Goal: Navigation & Orientation: Find specific page/section

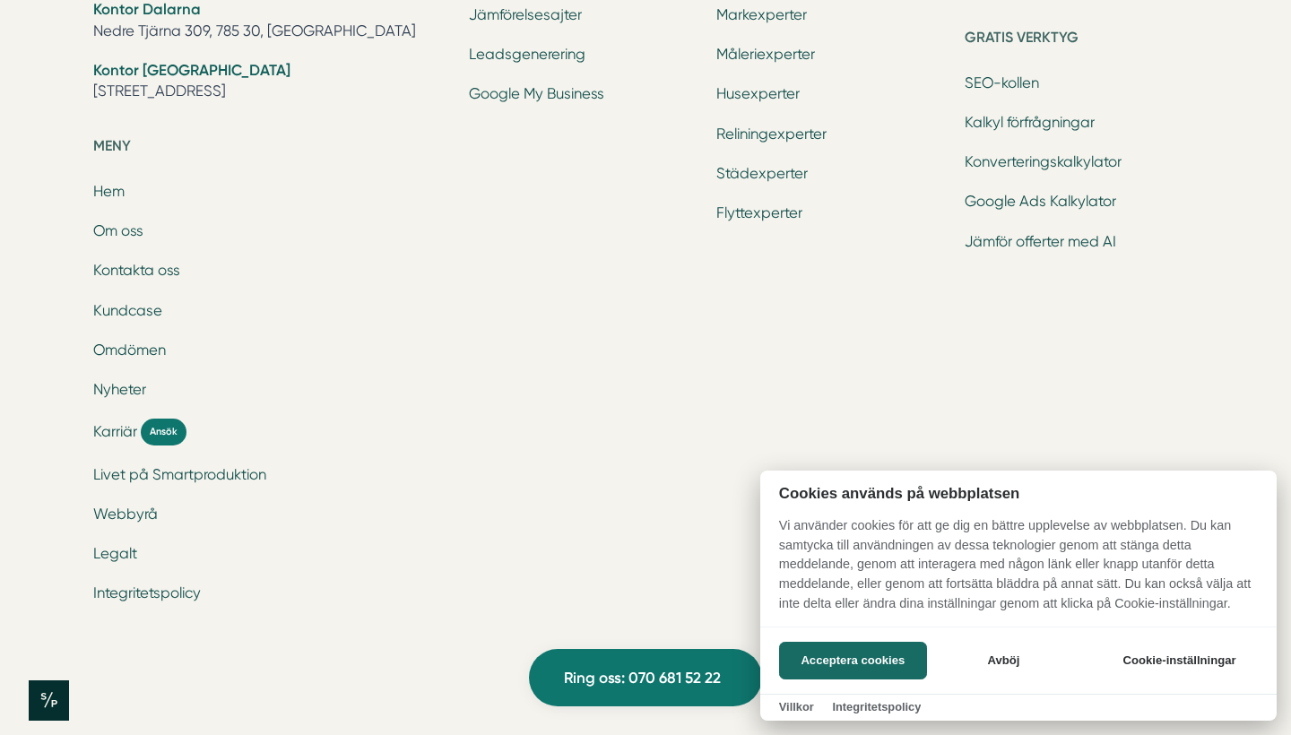
scroll to position [5991, 0]
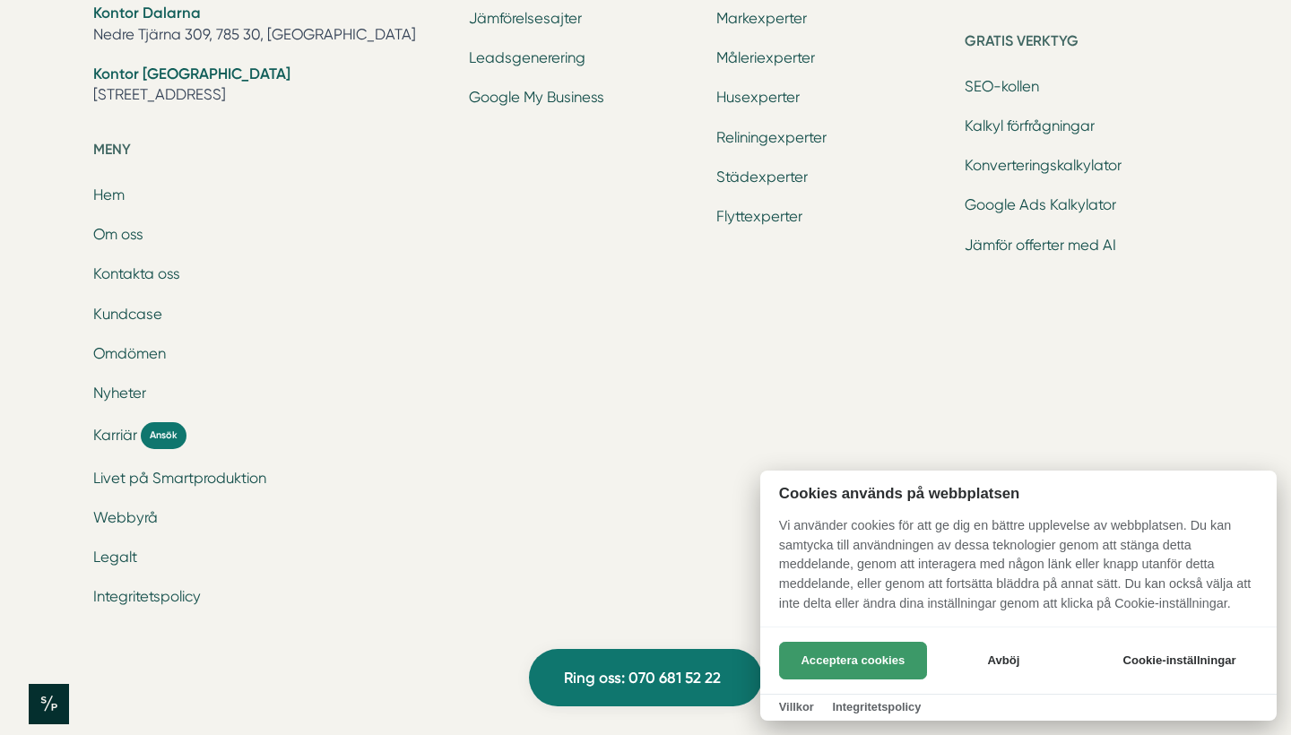
click at [897, 658] on button "Acceptera cookies" at bounding box center [853, 661] width 148 height 38
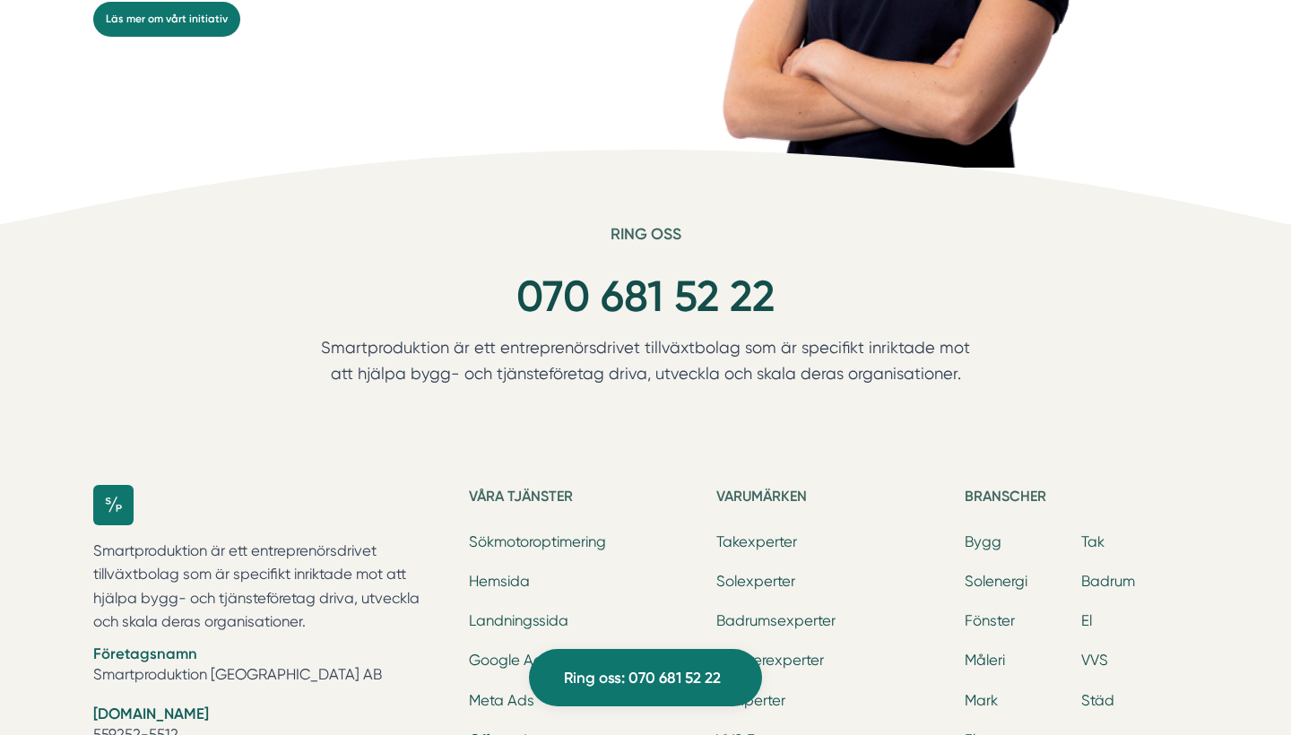
scroll to position [5170, 0]
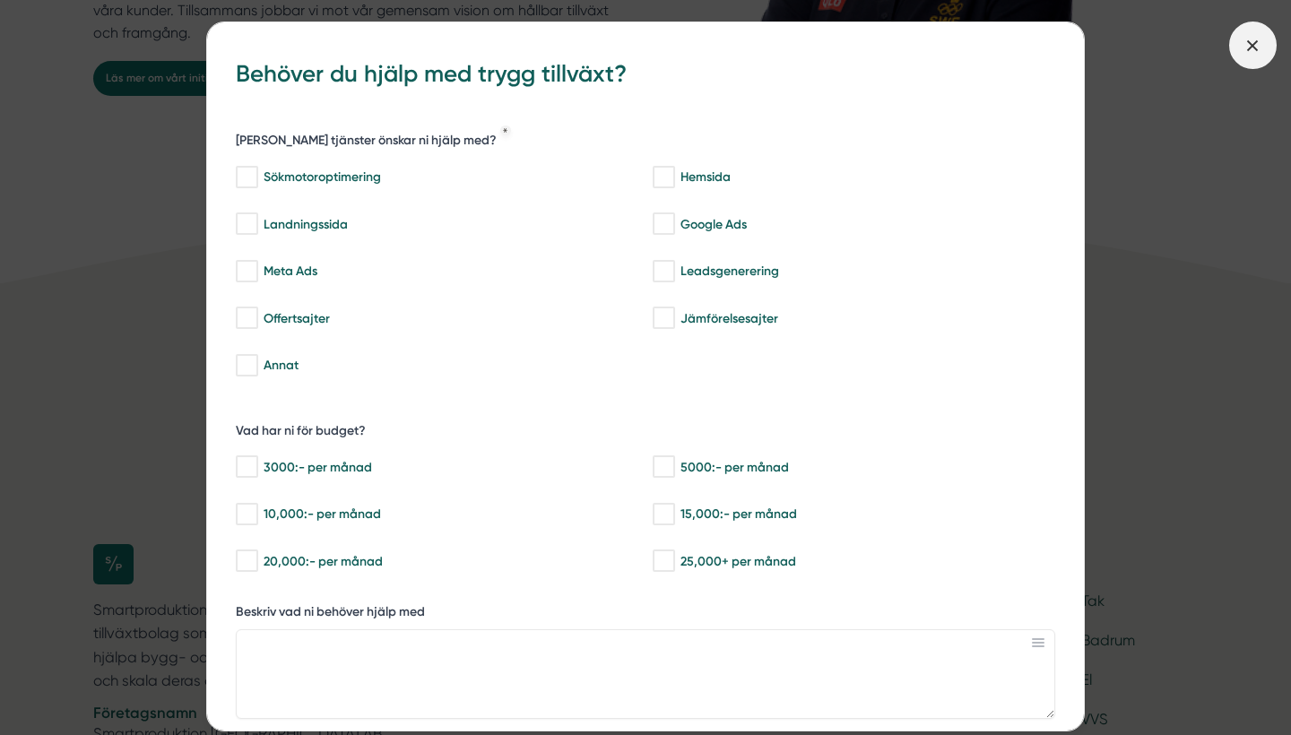
click at [1259, 59] on span at bounding box center [1254, 46] width 48 height 48
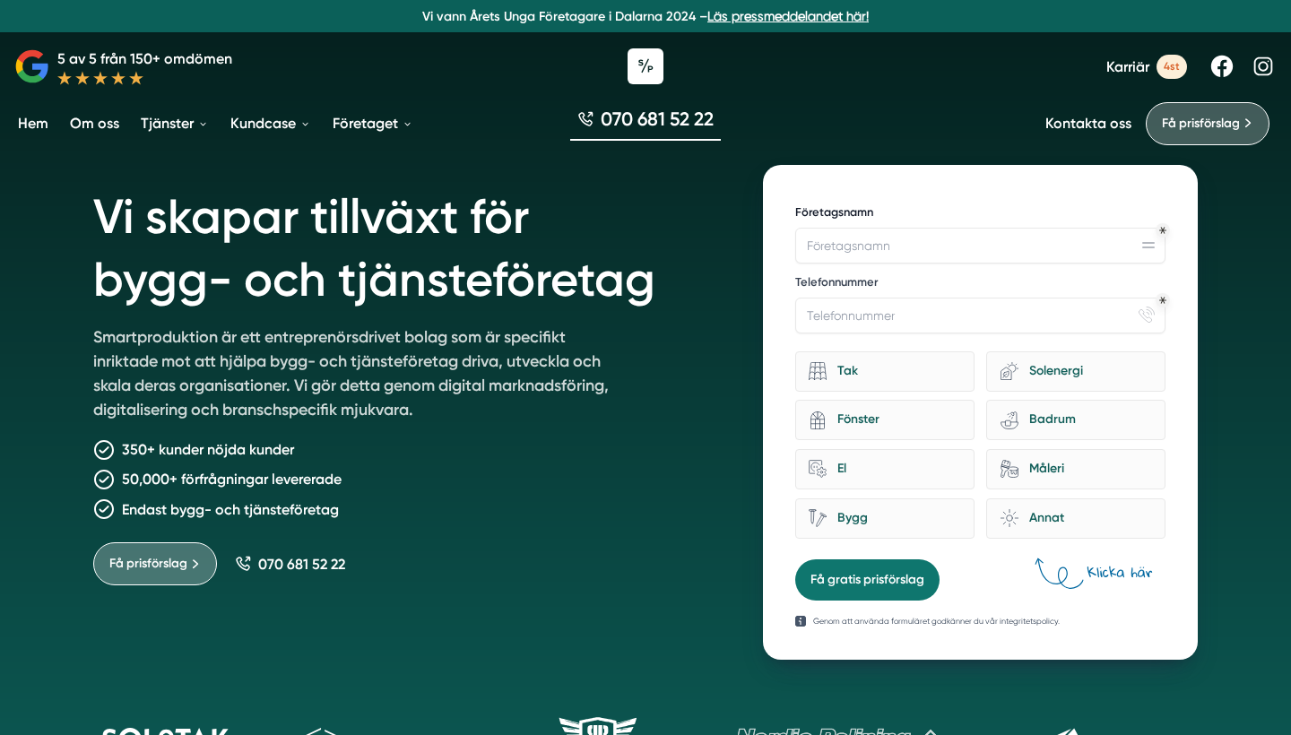
scroll to position [0, 0]
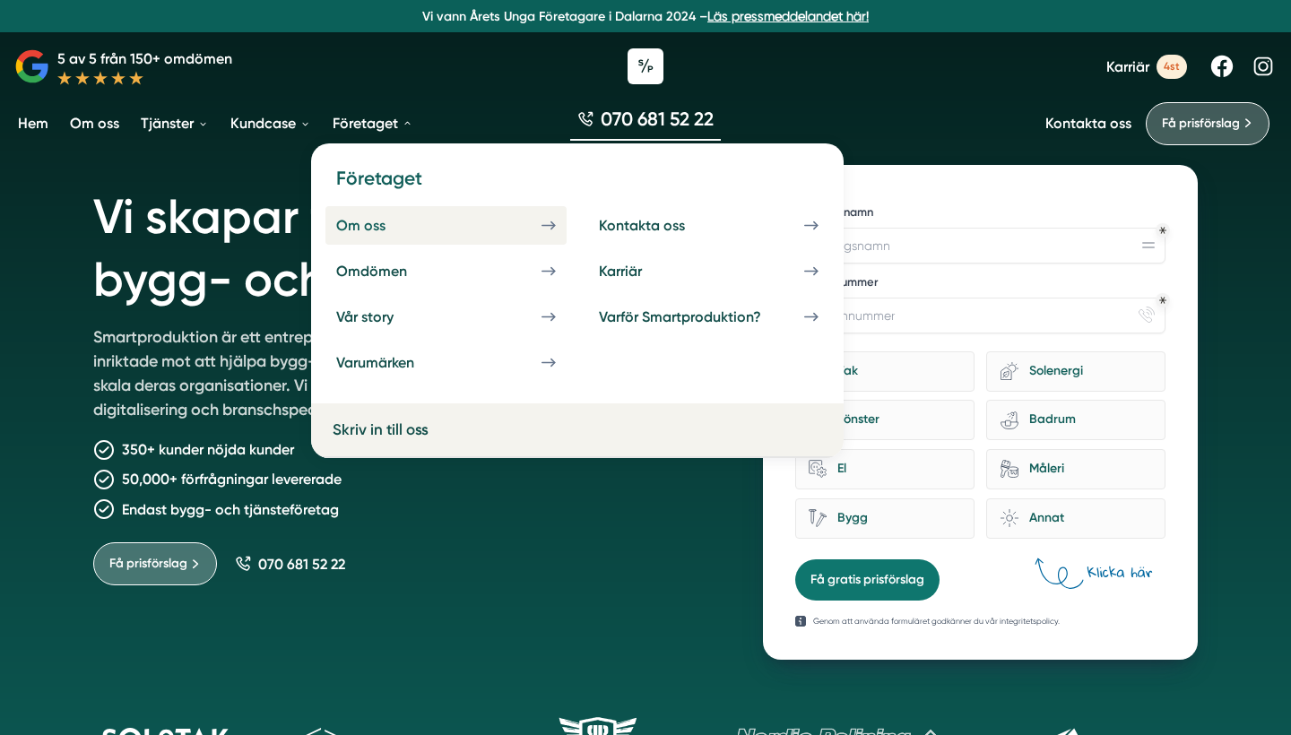
click at [377, 241] on link "Om oss" at bounding box center [446, 225] width 241 height 39
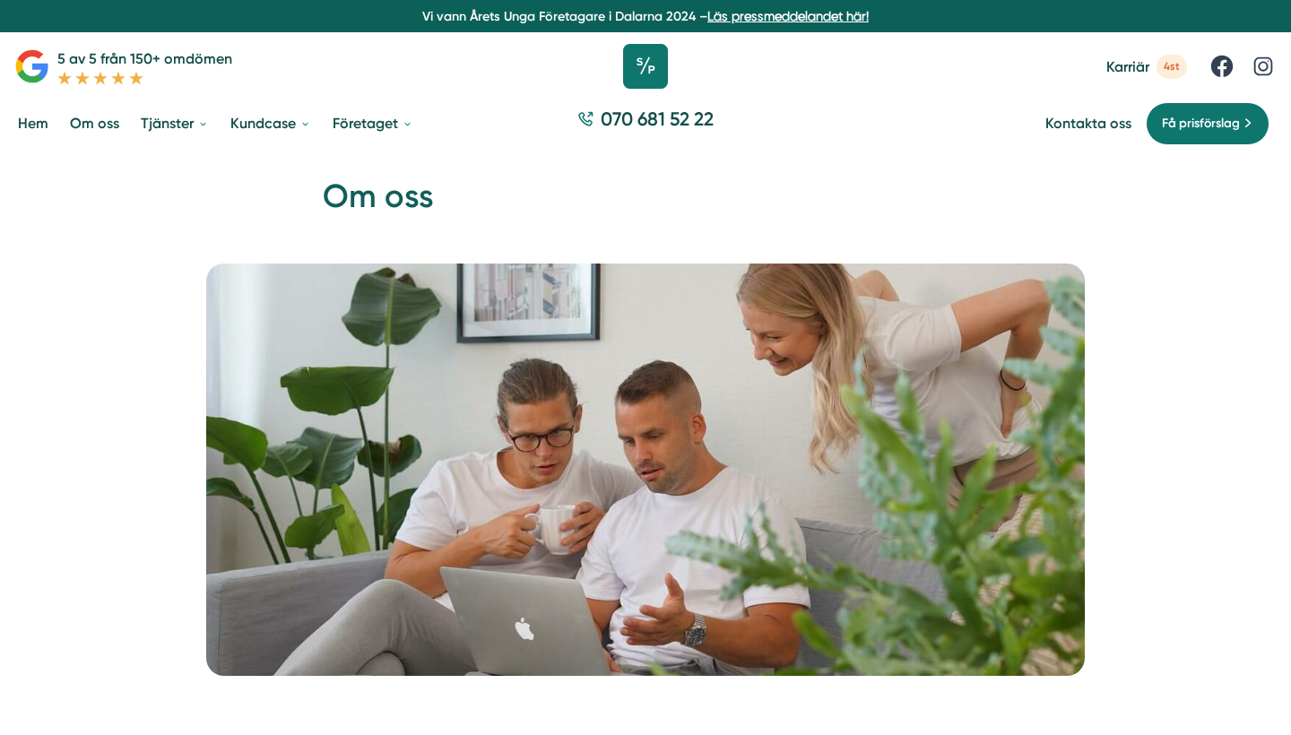
click at [646, 65] on icon at bounding box center [645, 66] width 45 height 45
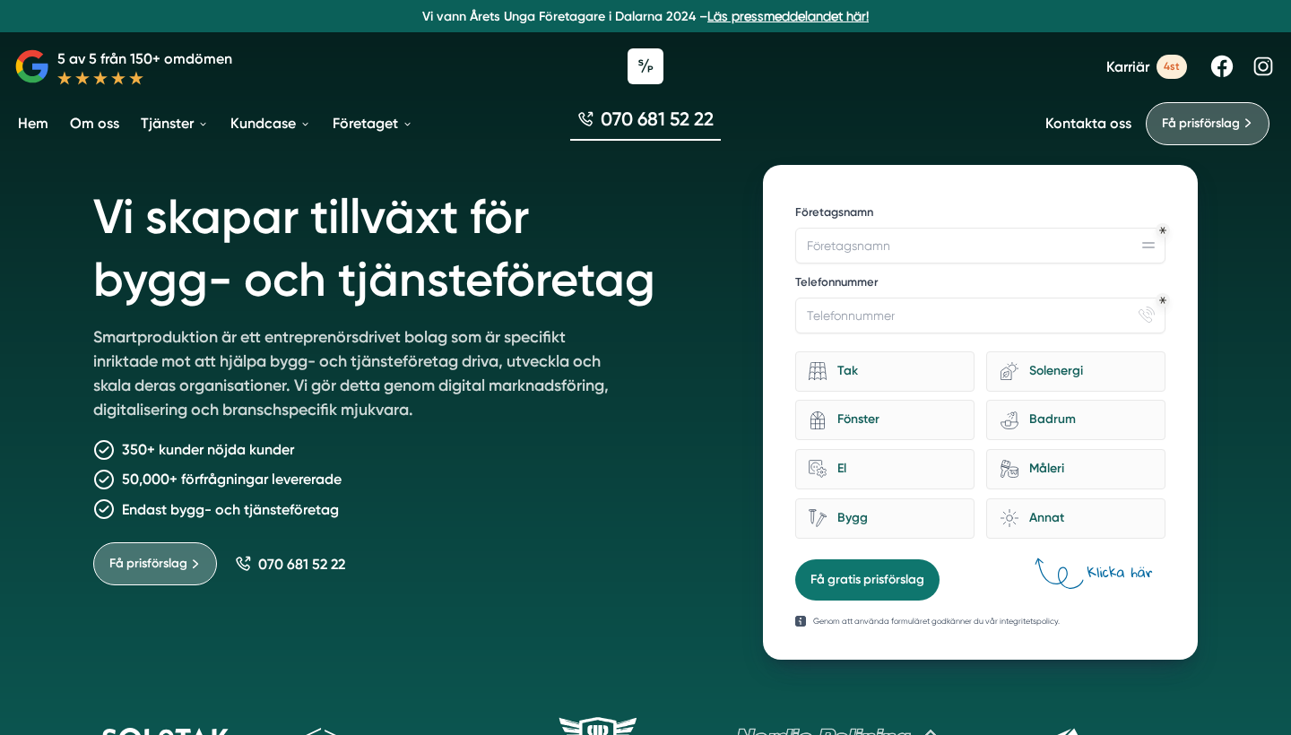
click at [771, 16] on link "Läs pressmeddelandet här!" at bounding box center [788, 16] width 161 height 14
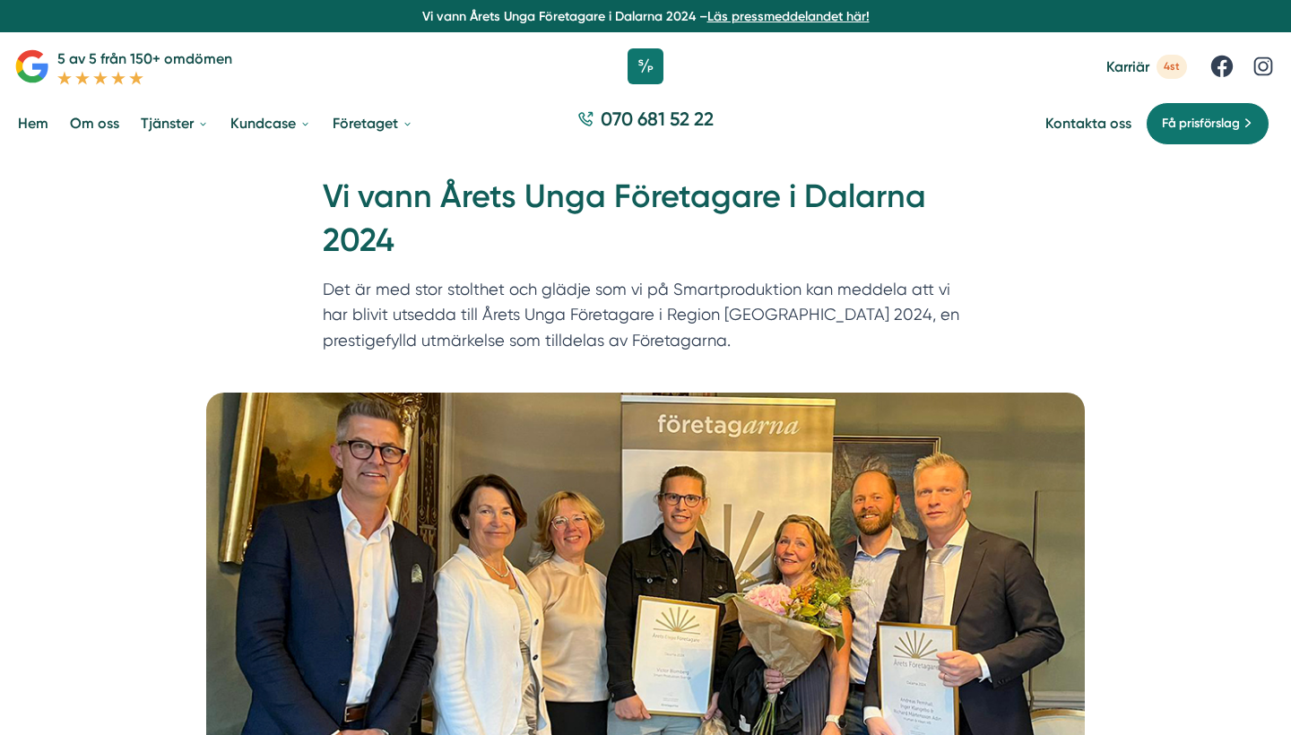
click at [1181, 63] on span "4st" at bounding box center [1172, 67] width 30 height 24
